Goal: Navigation & Orientation: Find specific page/section

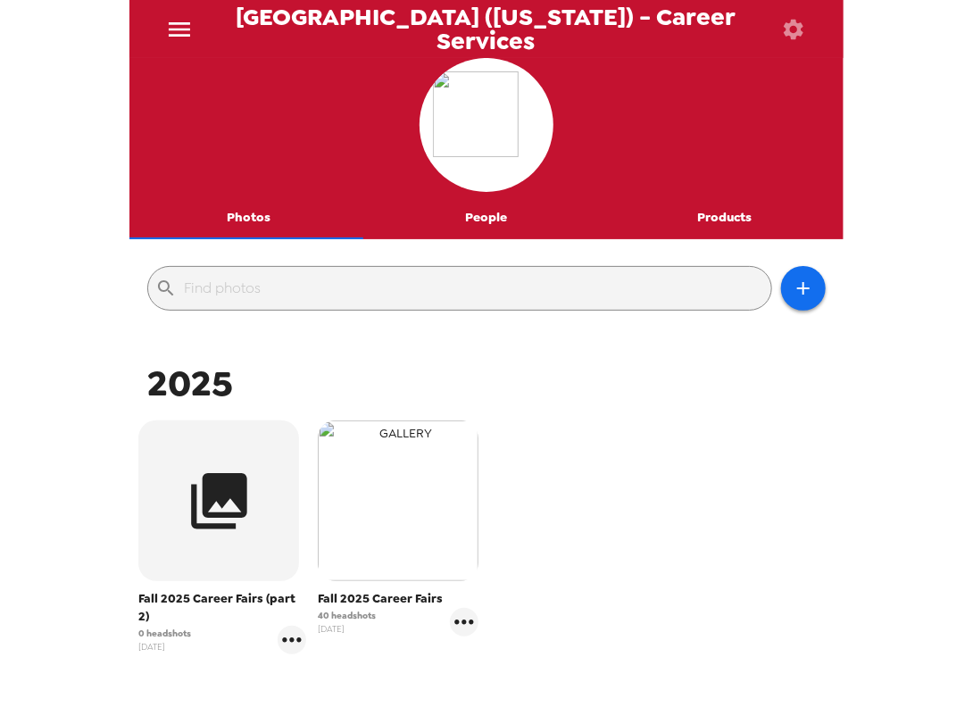
click at [368, 463] on img "button" at bounding box center [398, 501] width 161 height 161
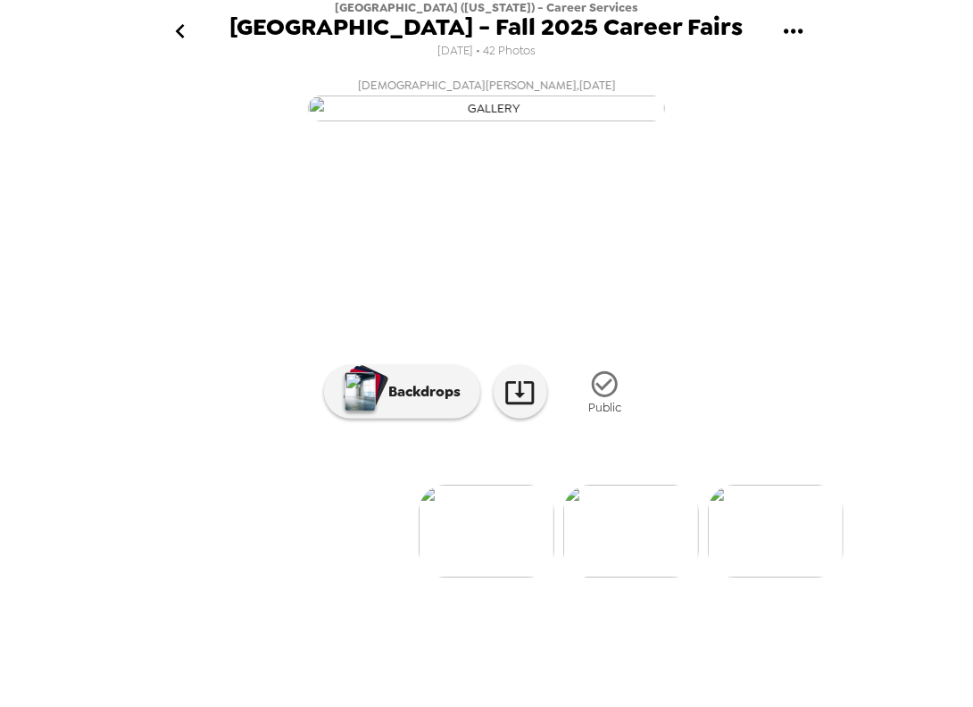
scroll to position [2, 0]
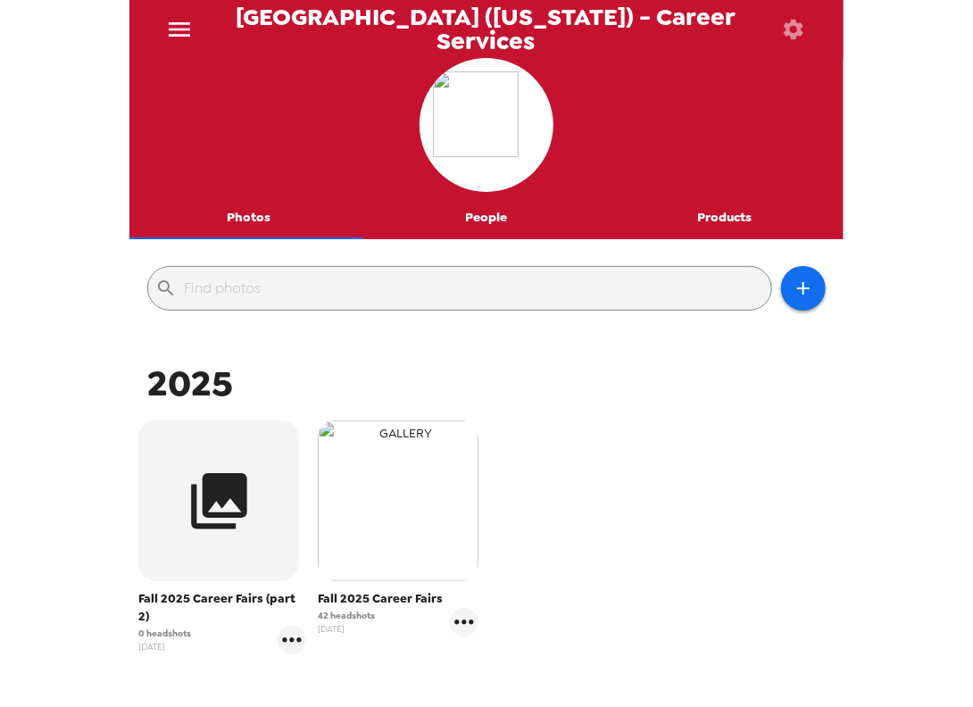
click at [407, 546] on img "button" at bounding box center [398, 501] width 161 height 161
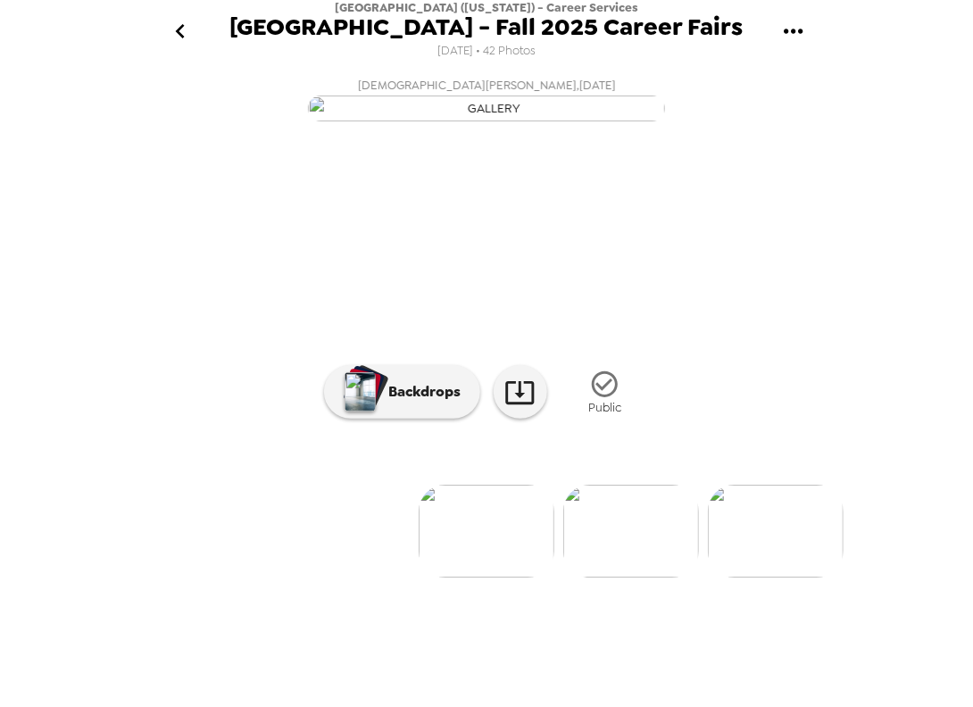
scroll to position [79, 0]
click at [177, 33] on icon "go back" at bounding box center [179, 31] width 9 height 14
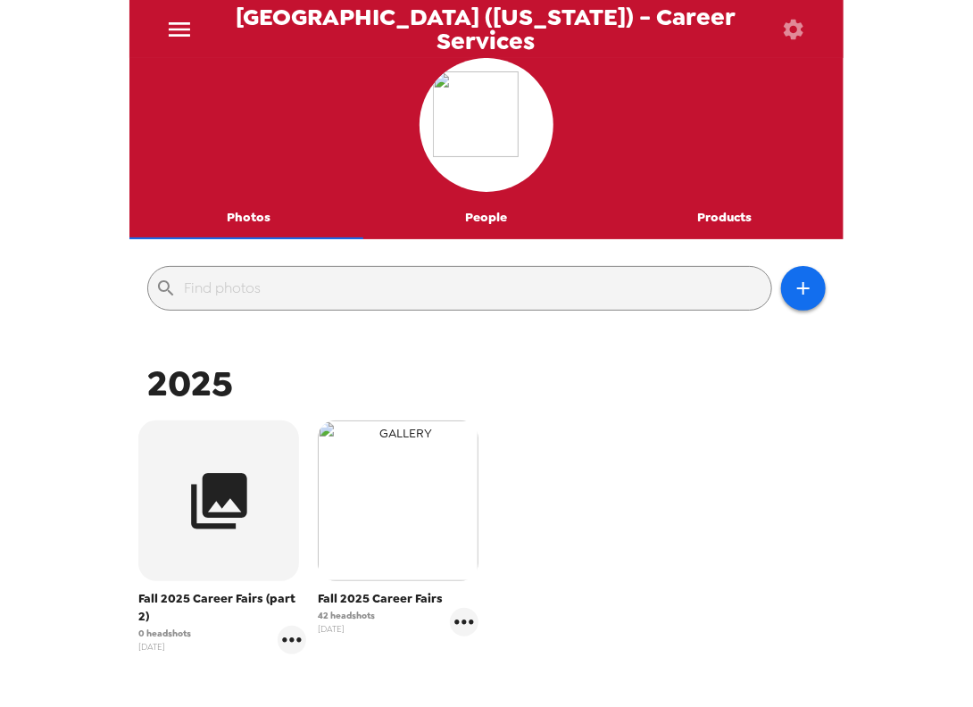
click at [371, 521] on img "button" at bounding box center [398, 501] width 161 height 161
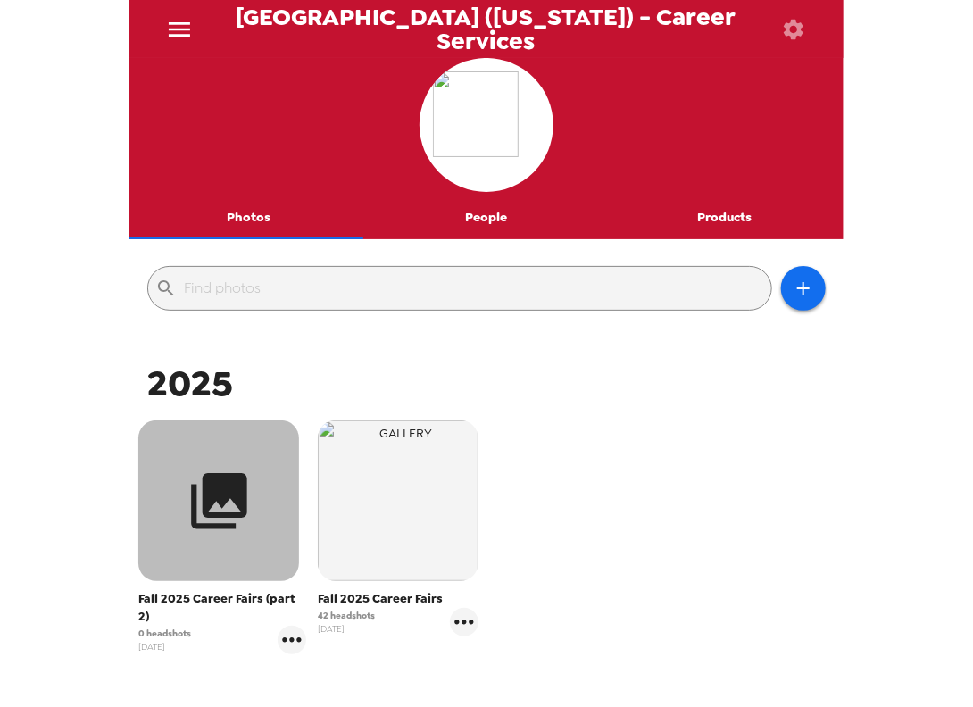
click at [180, 513] on button "button" at bounding box center [218, 501] width 161 height 161
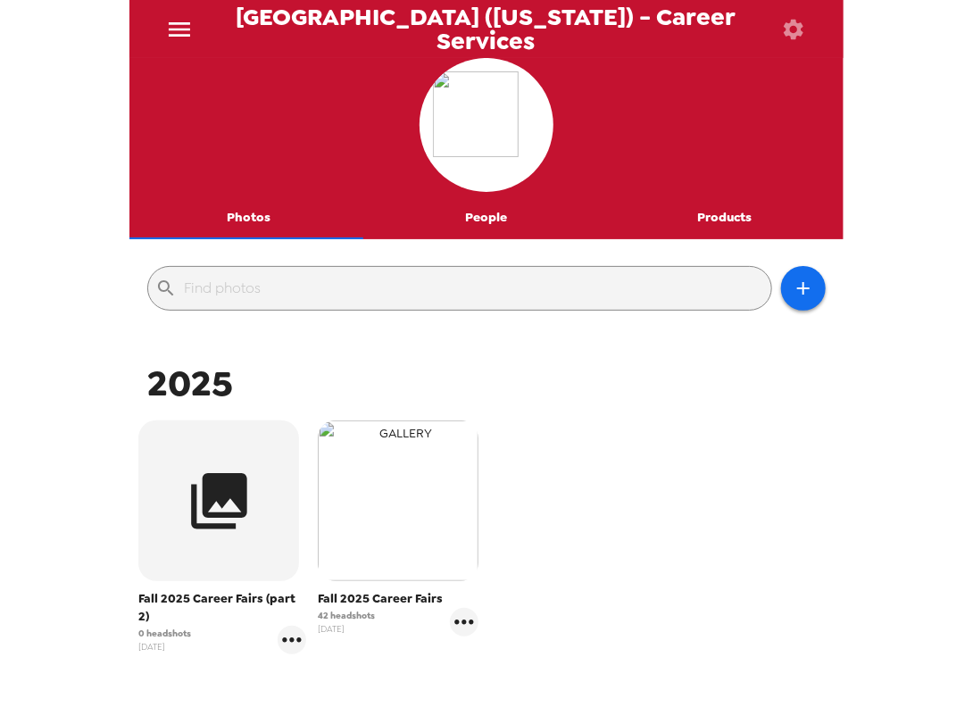
click at [412, 516] on img "button" at bounding box center [398, 501] width 161 height 161
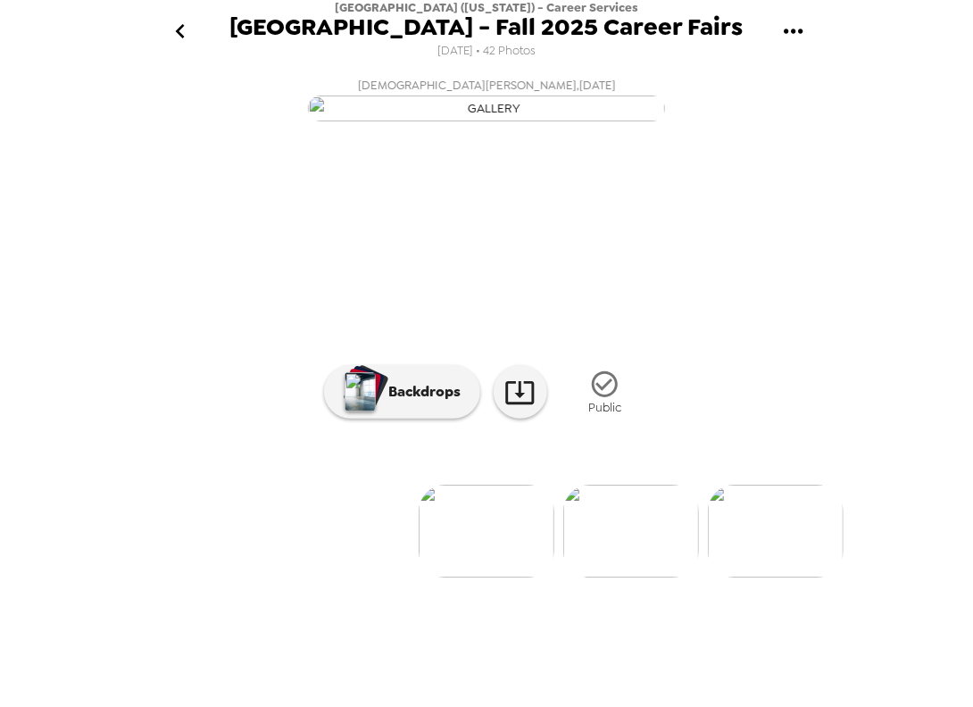
scroll to position [79, 0]
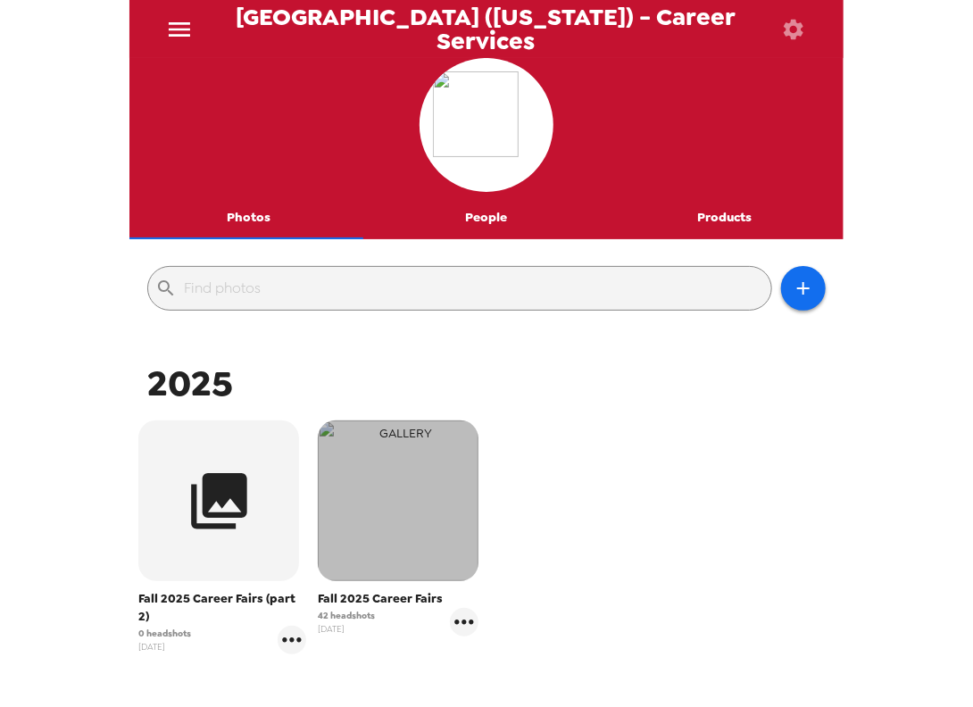
click at [370, 512] on img "button" at bounding box center [398, 501] width 161 height 161
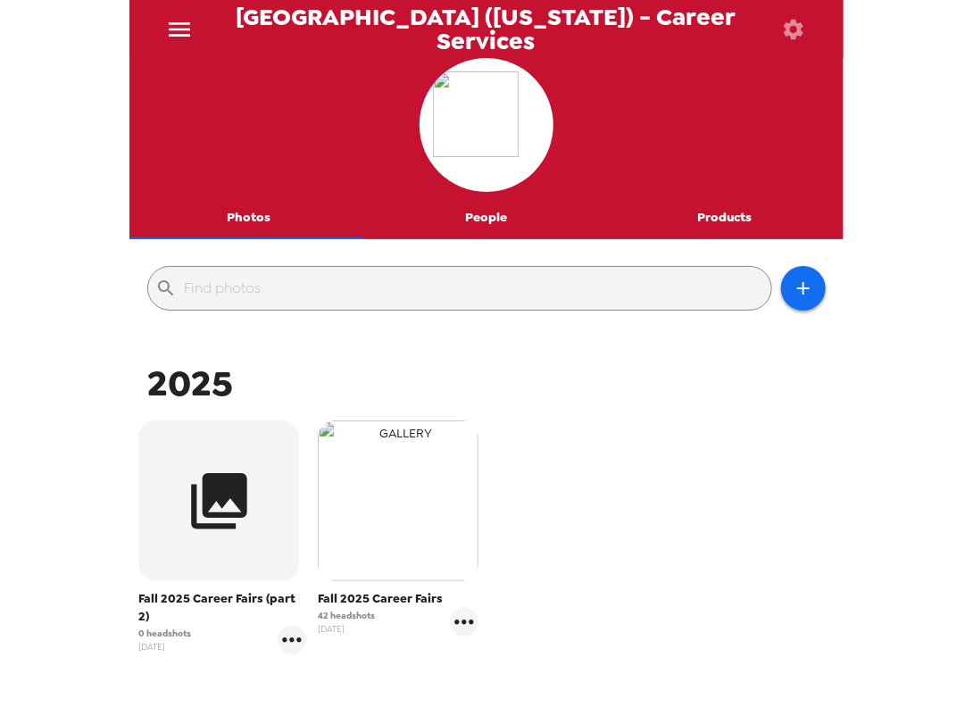
click at [387, 546] on img "button" at bounding box center [398, 501] width 161 height 161
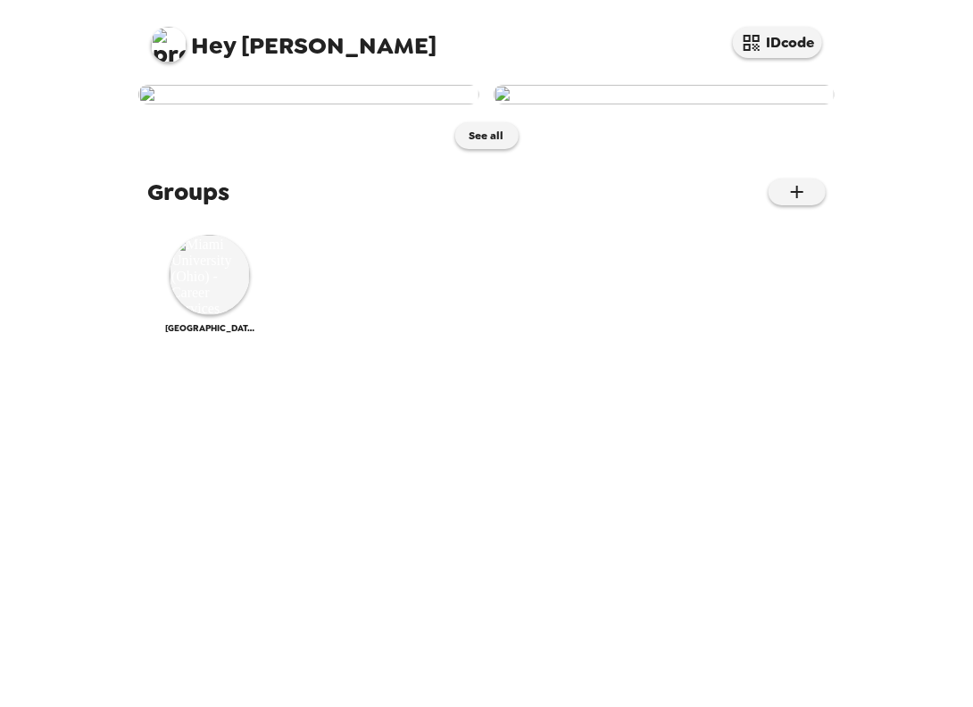
scroll to position [145, 0]
click at [216, 315] on img at bounding box center [210, 275] width 80 height 80
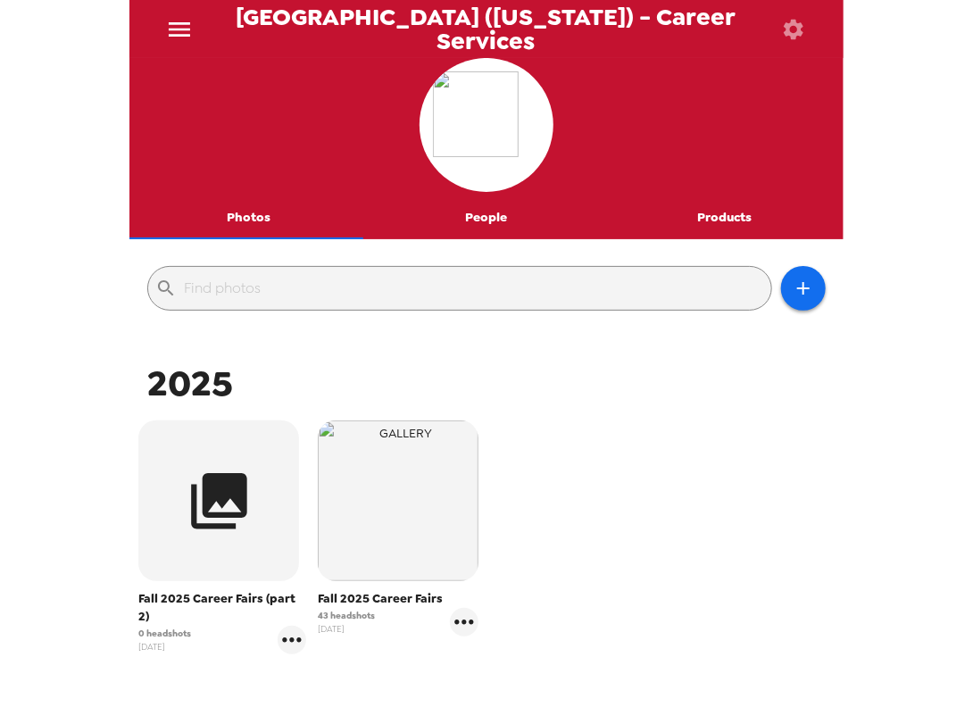
click at [363, 596] on span "Fall 2025 Career Fairs" at bounding box center [398, 599] width 161 height 18
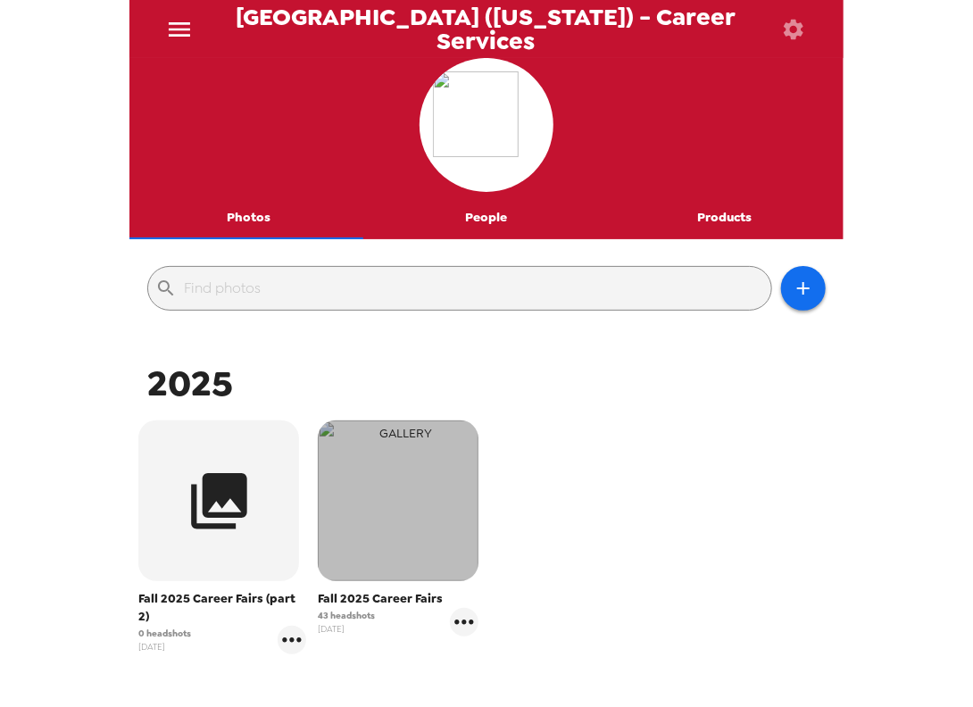
click at [343, 533] on img "button" at bounding box center [398, 501] width 161 height 161
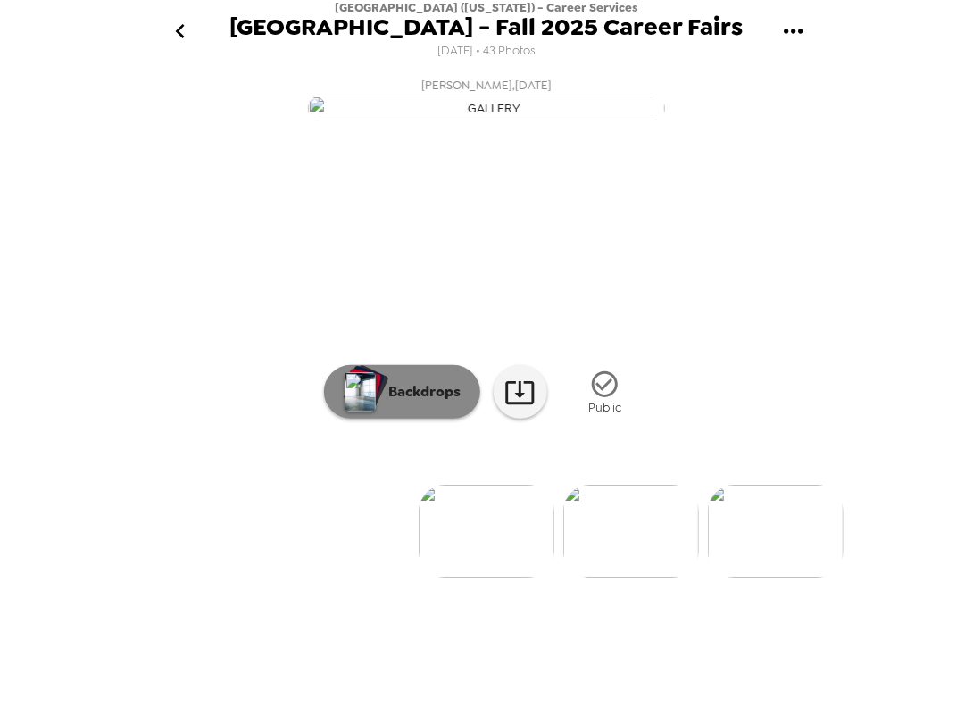
click at [411, 403] on p "Backdrops" at bounding box center [420, 391] width 81 height 21
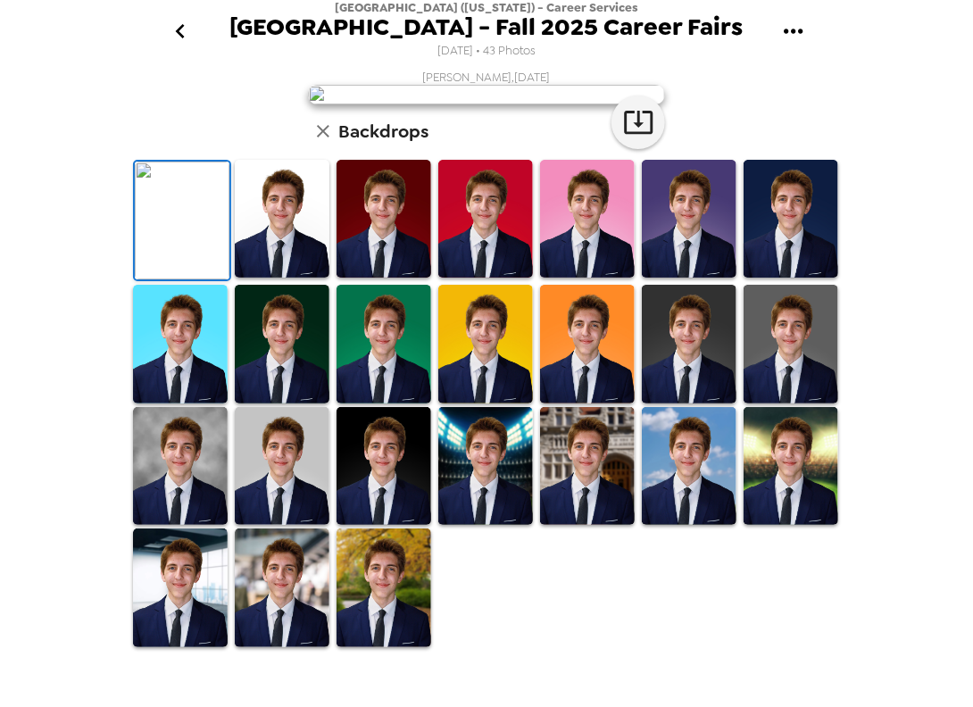
click at [540, 279] on img at bounding box center [587, 219] width 95 height 119
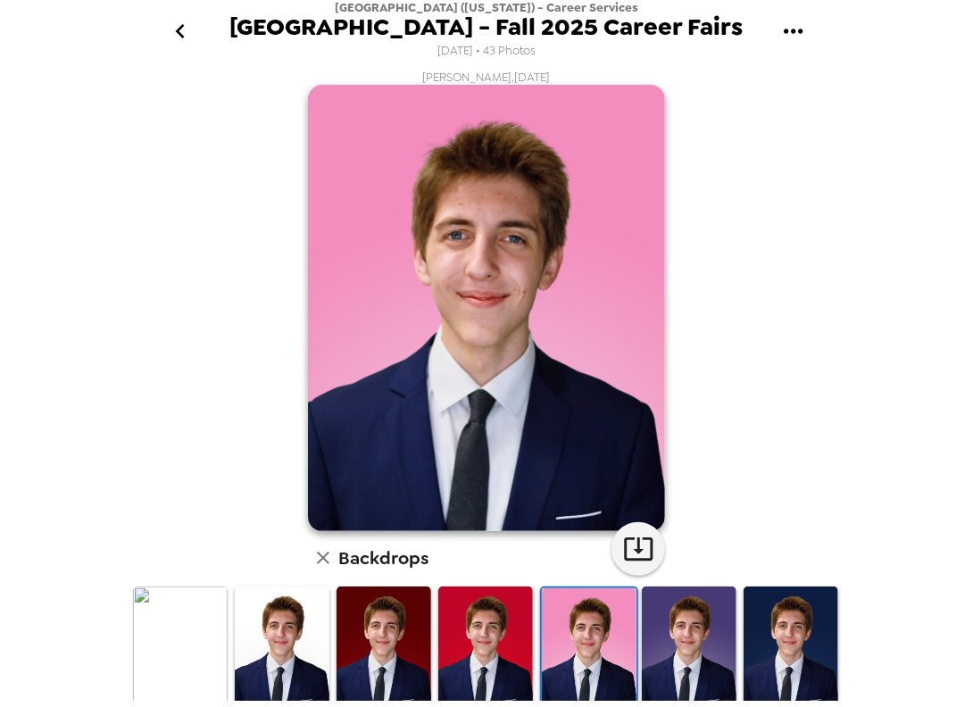
click at [764, 621] on img at bounding box center [791, 646] width 95 height 119
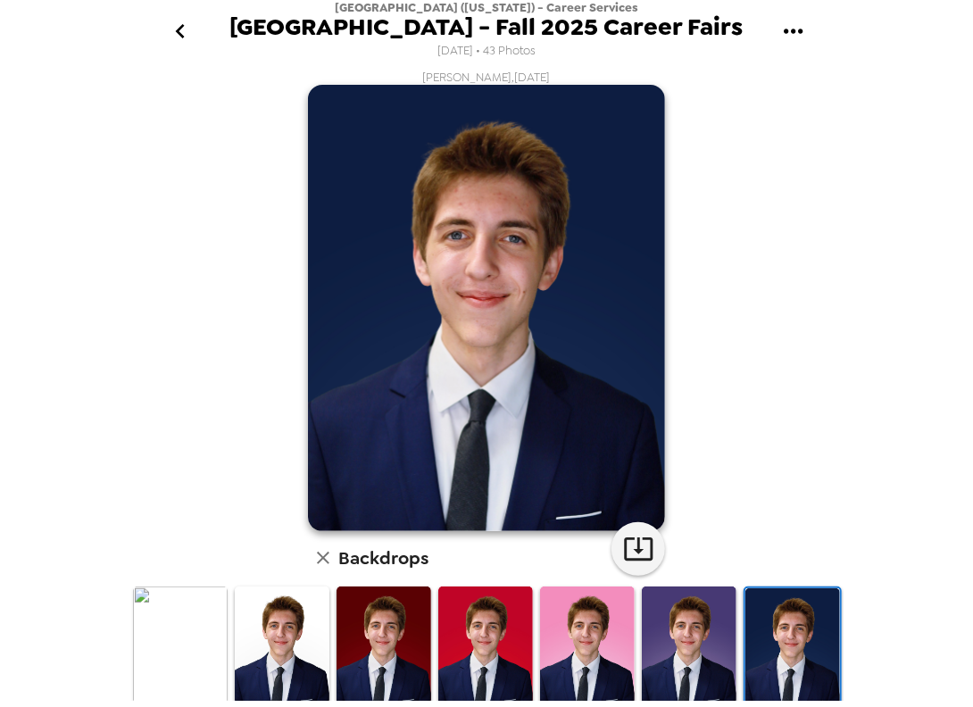
scroll to position [364, 0]
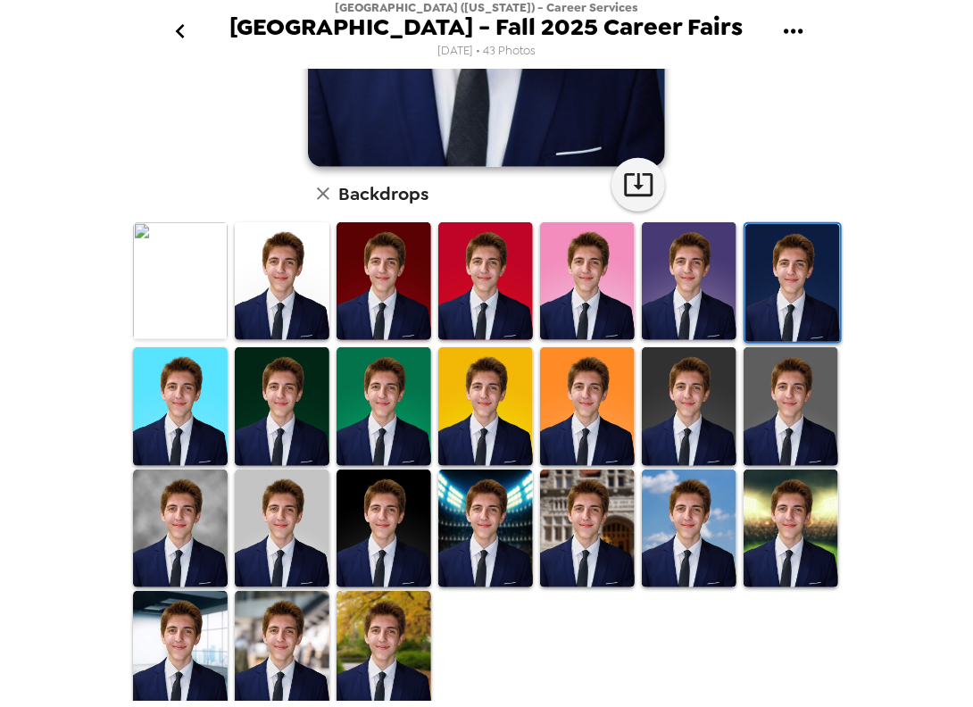
click at [804, 531] on img at bounding box center [791, 529] width 95 height 119
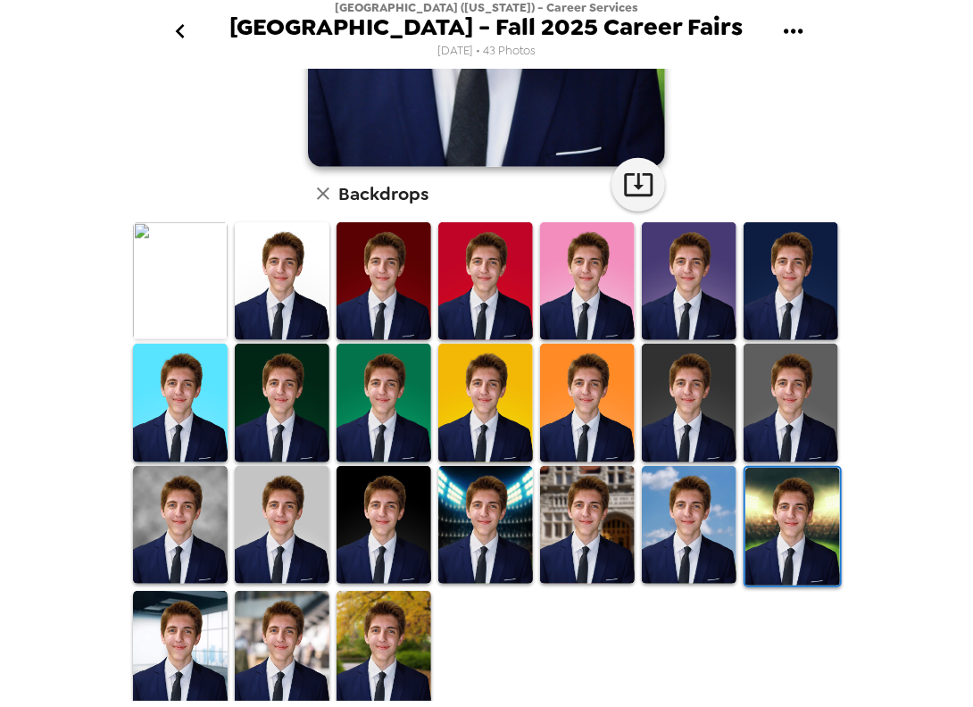
click at [154, 484] on img at bounding box center [180, 525] width 95 height 119
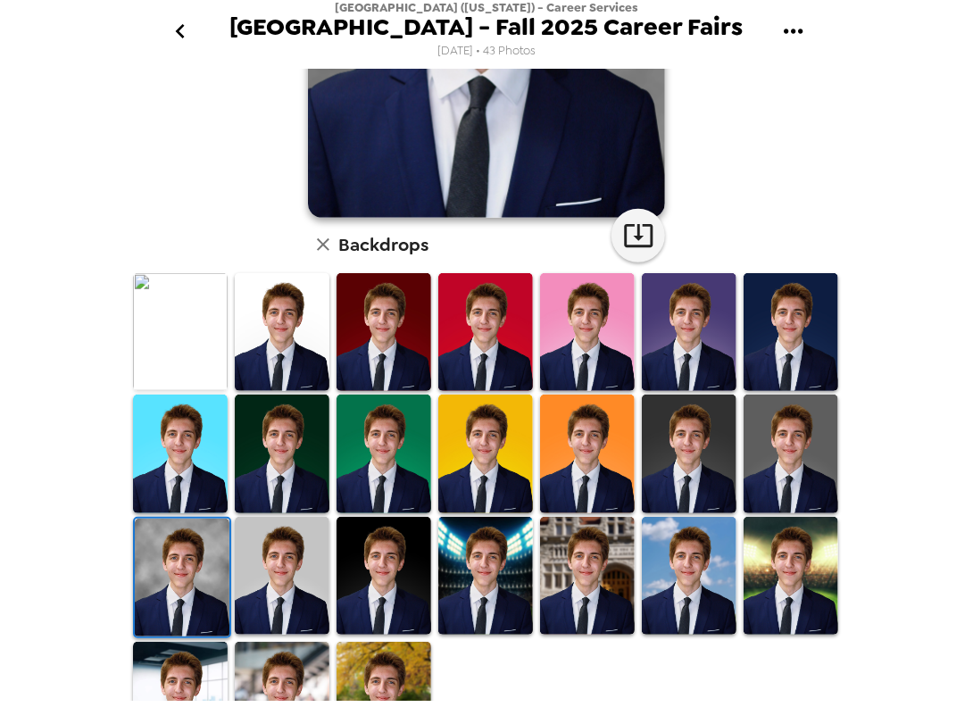
scroll to position [0, 0]
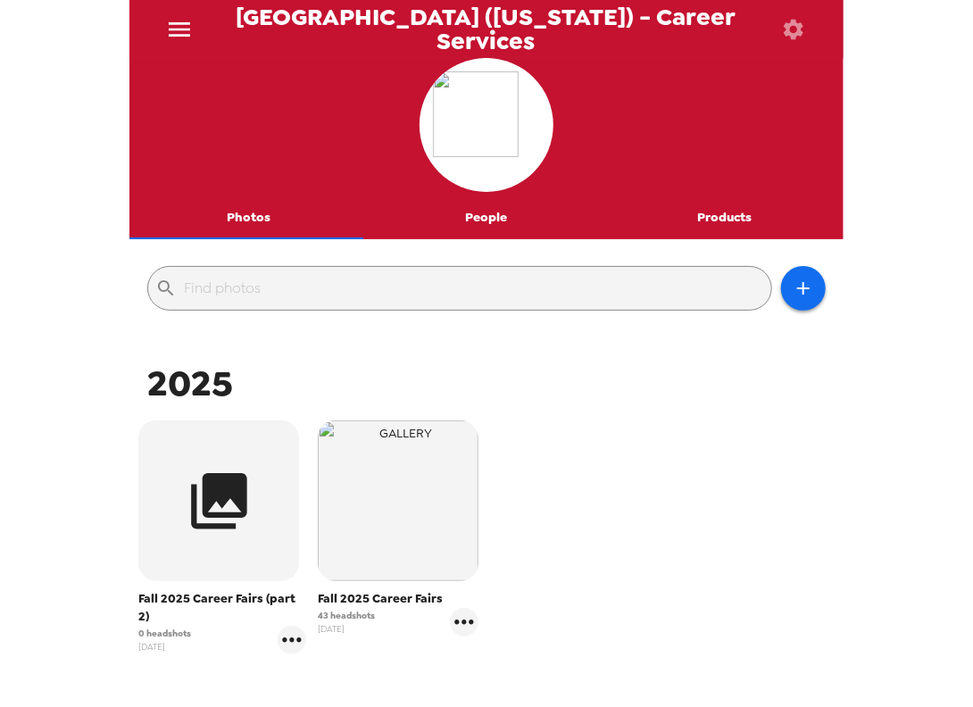
click at [48, 214] on div "[GEOGRAPHIC_DATA] ([US_STATE]) - Career Services Photos People Products ​ 2025 …" at bounding box center [486, 353] width 973 height 707
